Goal: Register for event/course

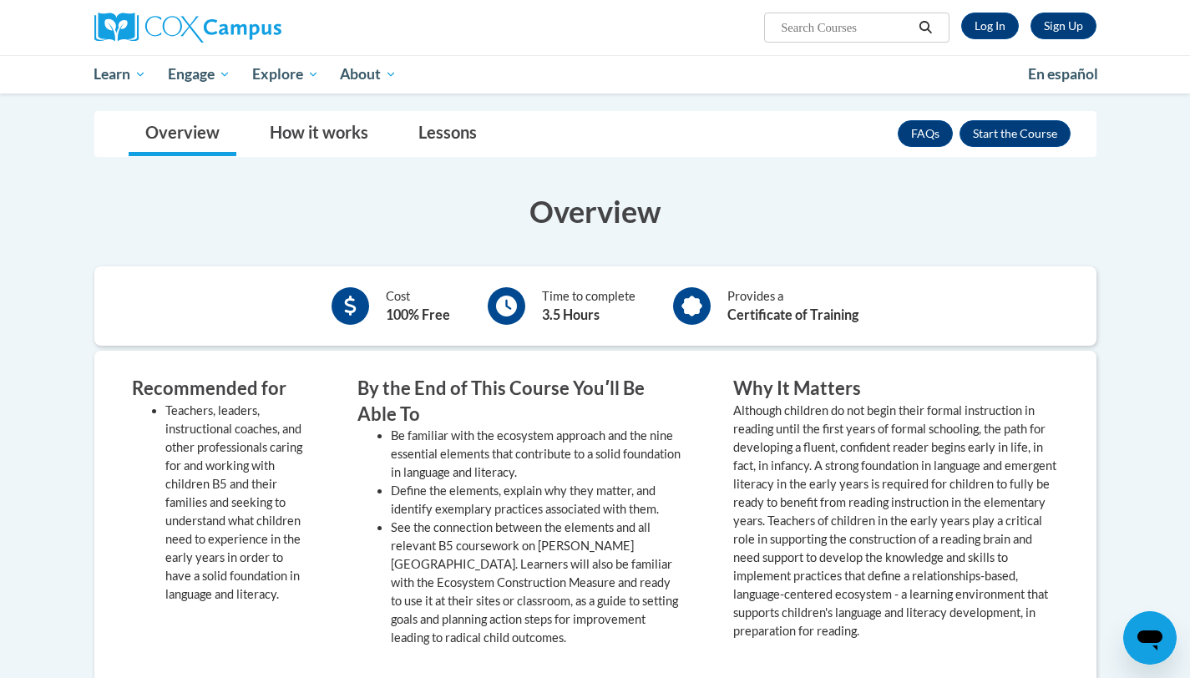
scroll to position [440, 0]
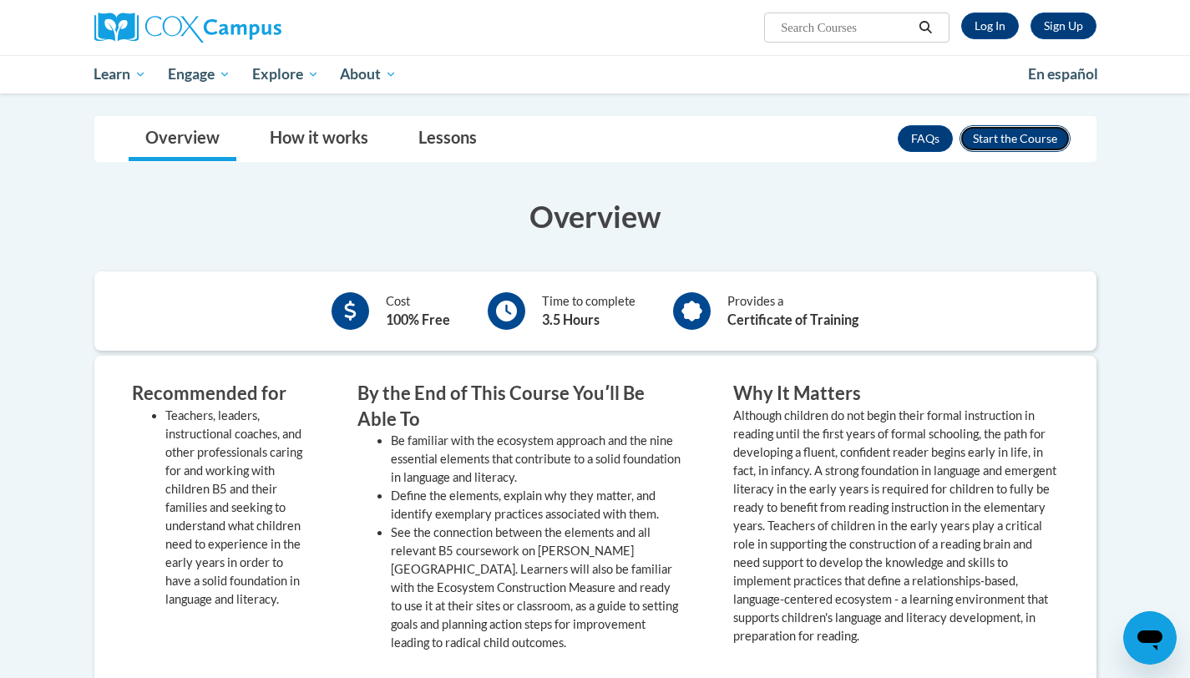
click at [1028, 134] on button "Enroll" at bounding box center [1015, 138] width 111 height 27
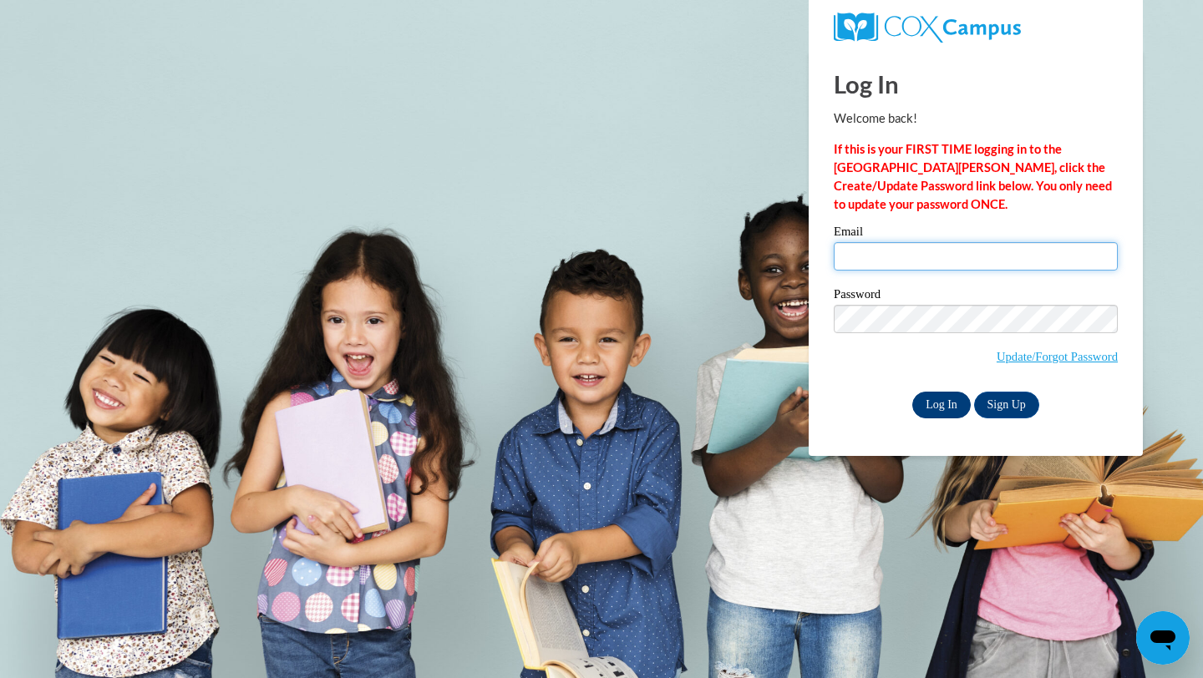
type input "jconnor@stbonifaceschool.net"
click at [948, 405] on input "Log In" at bounding box center [941, 405] width 58 height 27
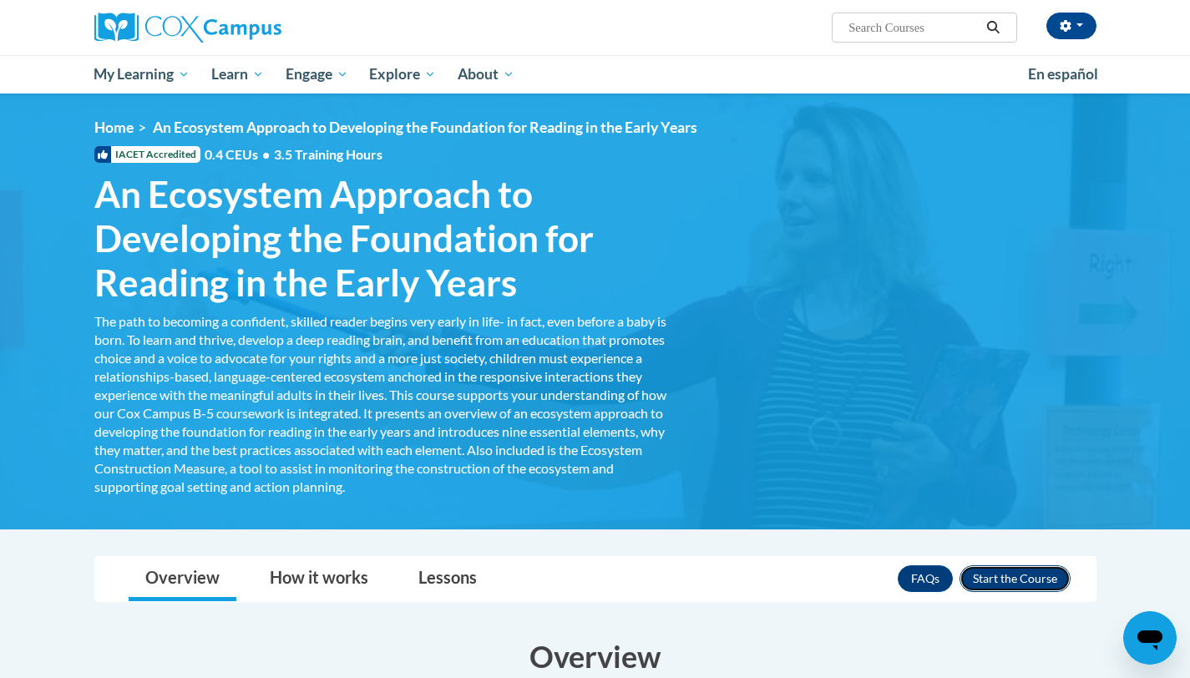
click at [997, 572] on button "Enroll" at bounding box center [1015, 578] width 111 height 27
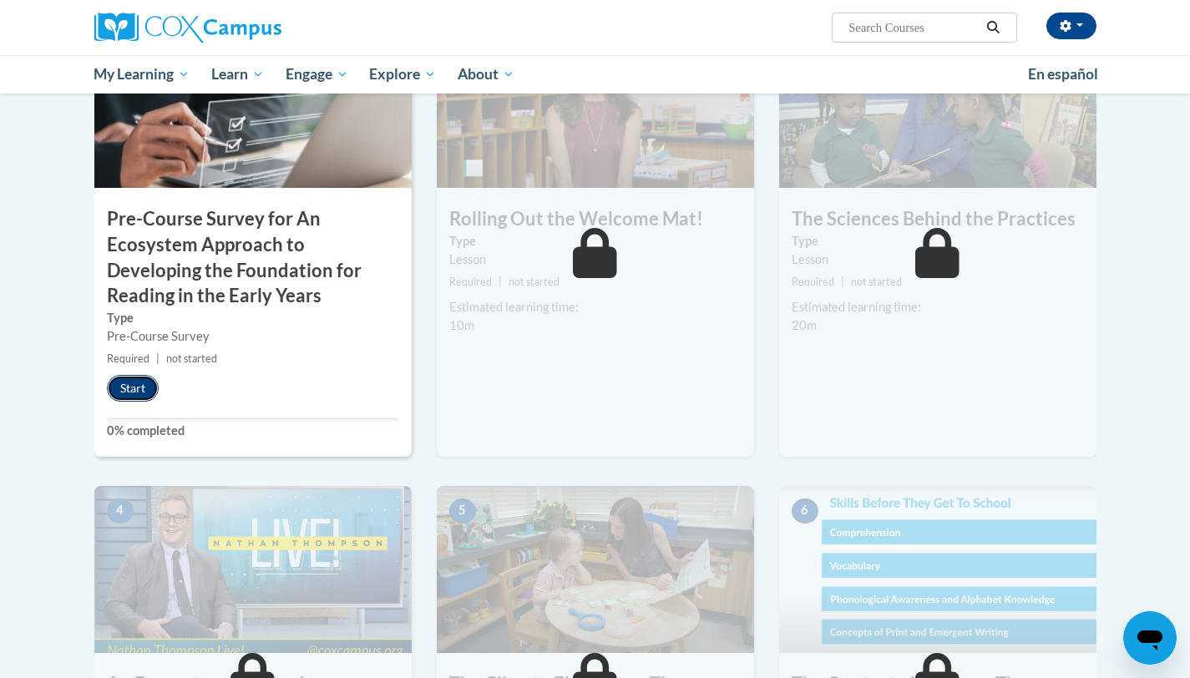
click at [114, 385] on button "Start" at bounding box center [133, 388] width 52 height 27
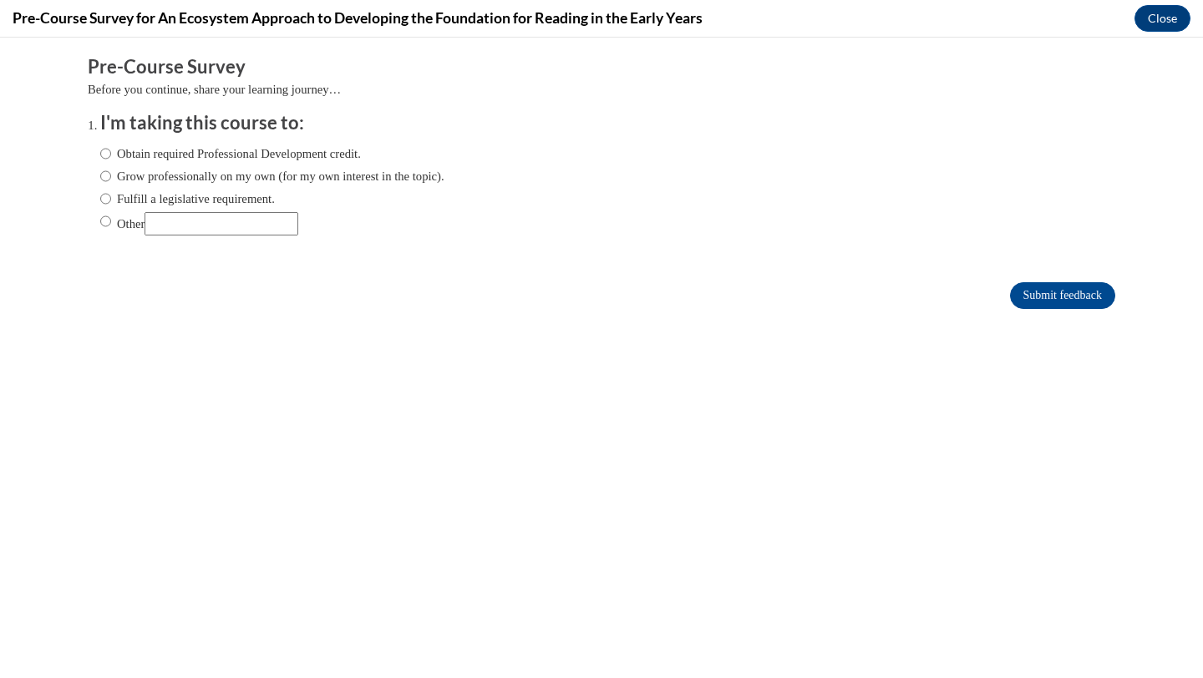
click at [165, 149] on label "Obtain required Professional Development credit." at bounding box center [230, 153] width 261 height 18
click at [111, 149] on input "Obtain required Professional Development credit." at bounding box center [105, 153] width 11 height 18
radio input "true"
click at [238, 178] on label "Grow professionally on my own (for my own interest in the topic)." at bounding box center [272, 176] width 344 height 18
click at [111, 178] on input "Grow professionally on my own (for my own interest in the topic)." at bounding box center [105, 176] width 11 height 18
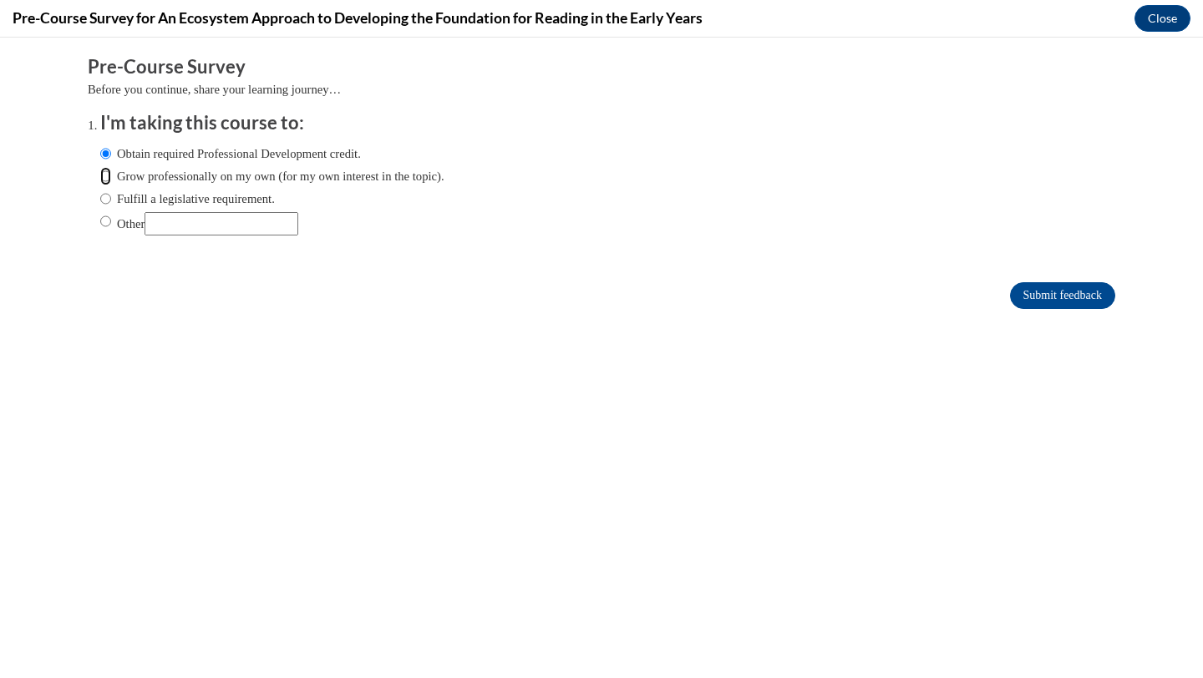
radio input "true"
click at [1037, 301] on input "Submit feedback" at bounding box center [1062, 295] width 105 height 27
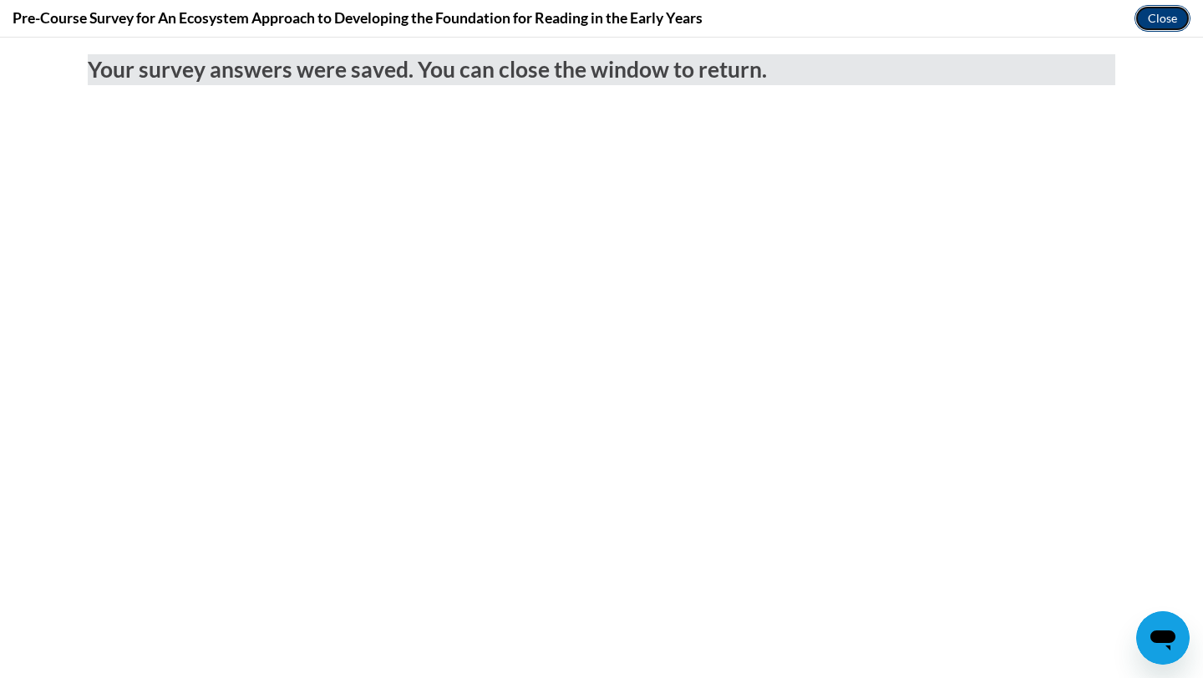
click at [1181, 26] on button "Close" at bounding box center [1162, 18] width 56 height 27
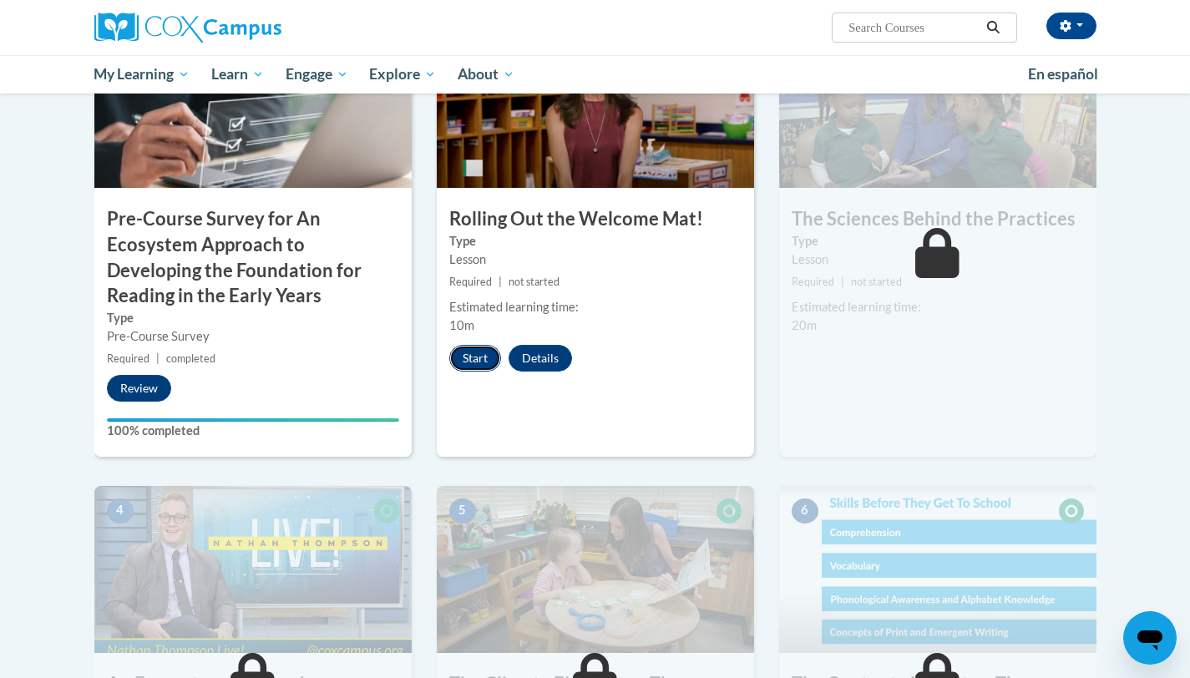
click at [469, 361] on button "Start" at bounding box center [475, 358] width 52 height 27
